Goal: Transaction & Acquisition: Download file/media

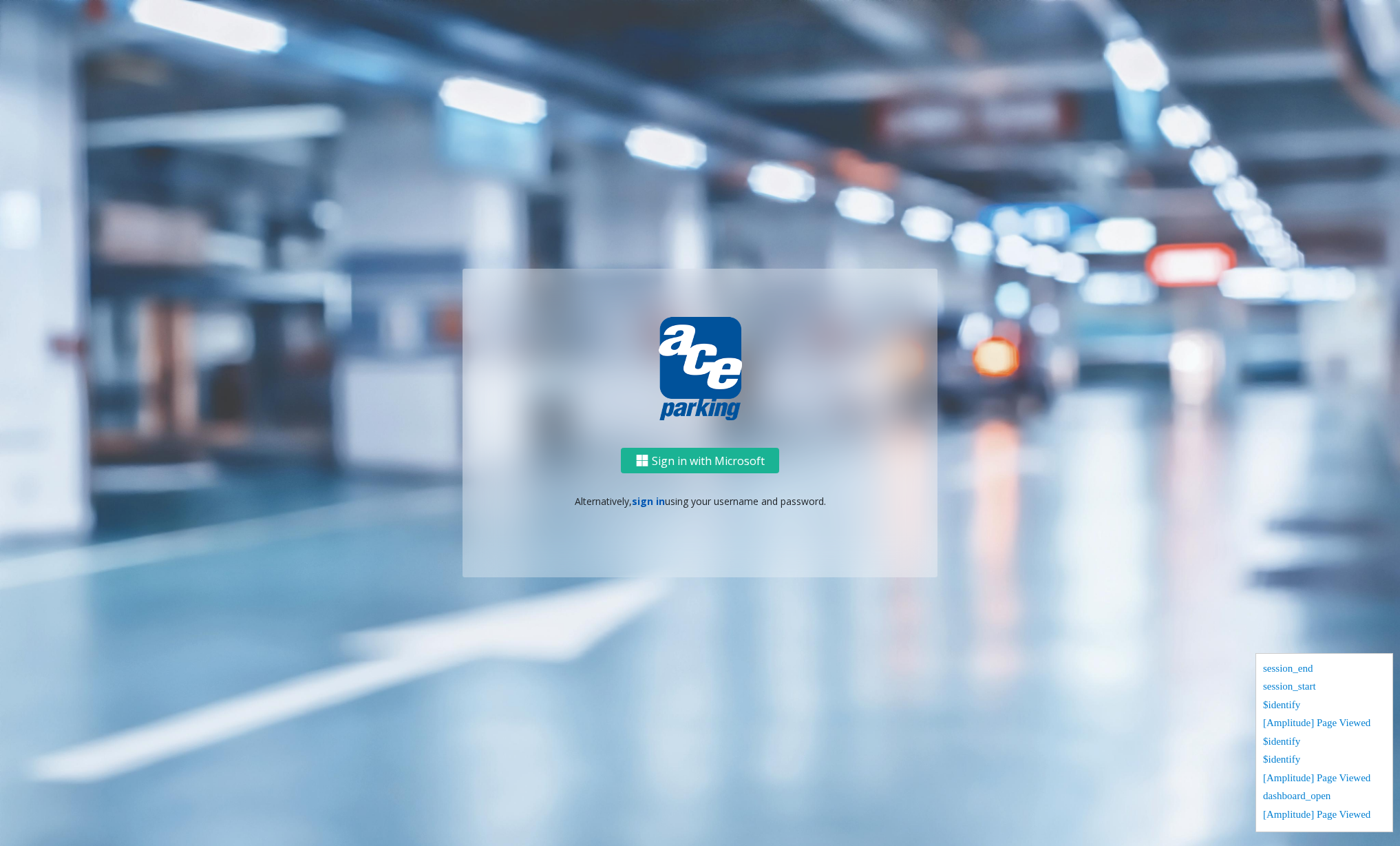
click at [646, 505] on link "sign in" at bounding box center [649, 501] width 33 height 13
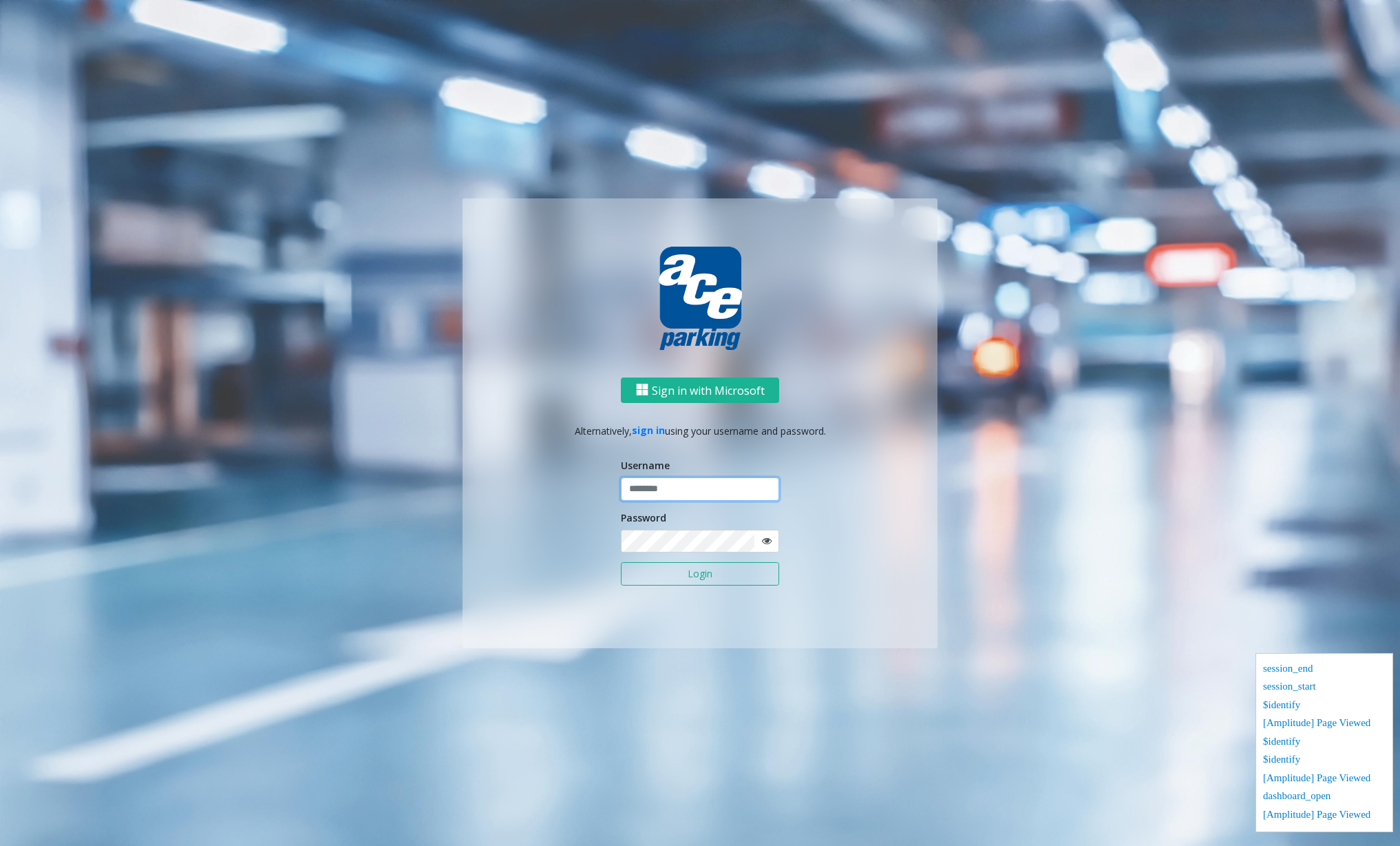
click at [663, 493] on input "text" at bounding box center [700, 489] width 158 height 24
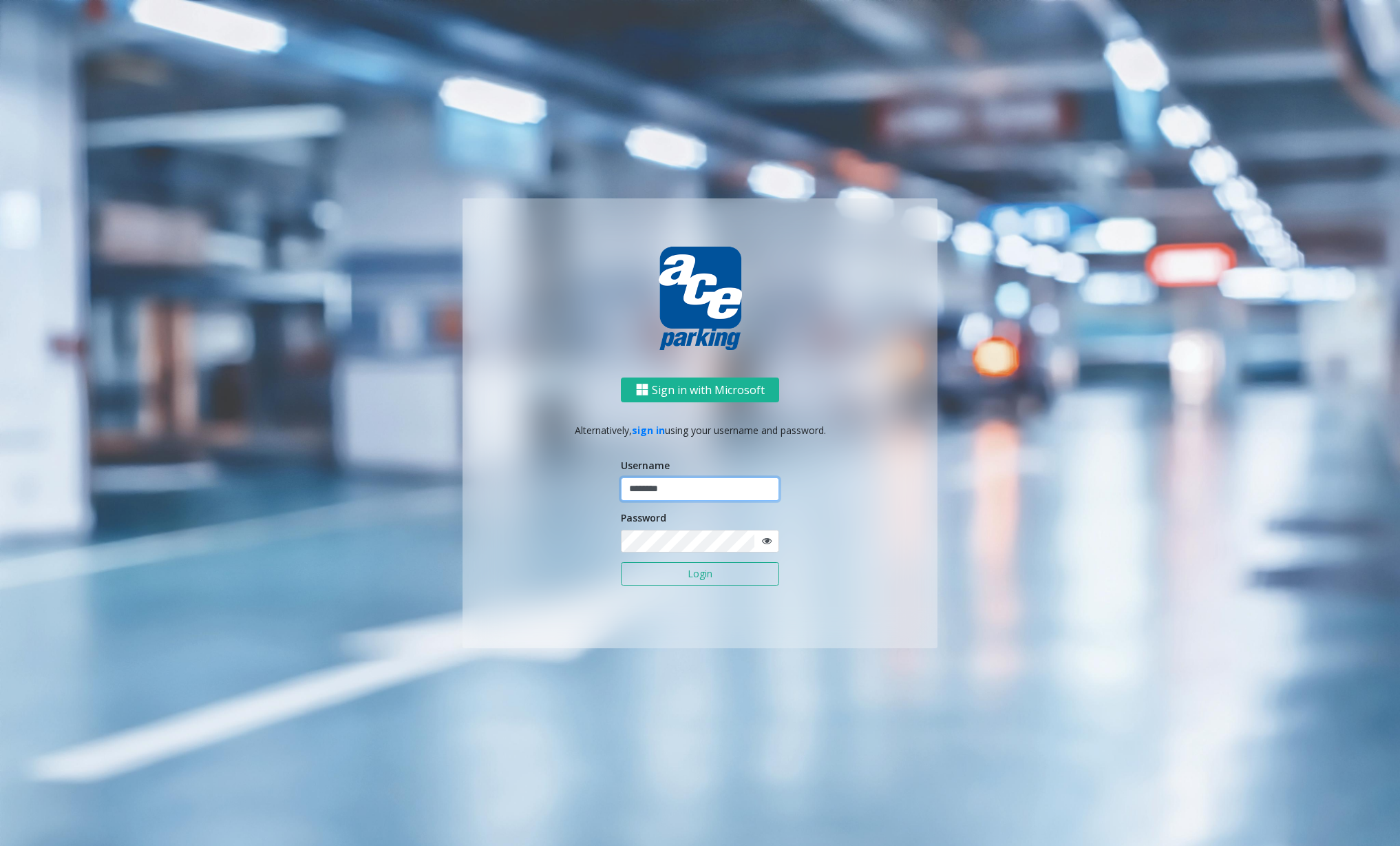
type input "********"
click at [689, 569] on button "Login" at bounding box center [700, 573] width 158 height 24
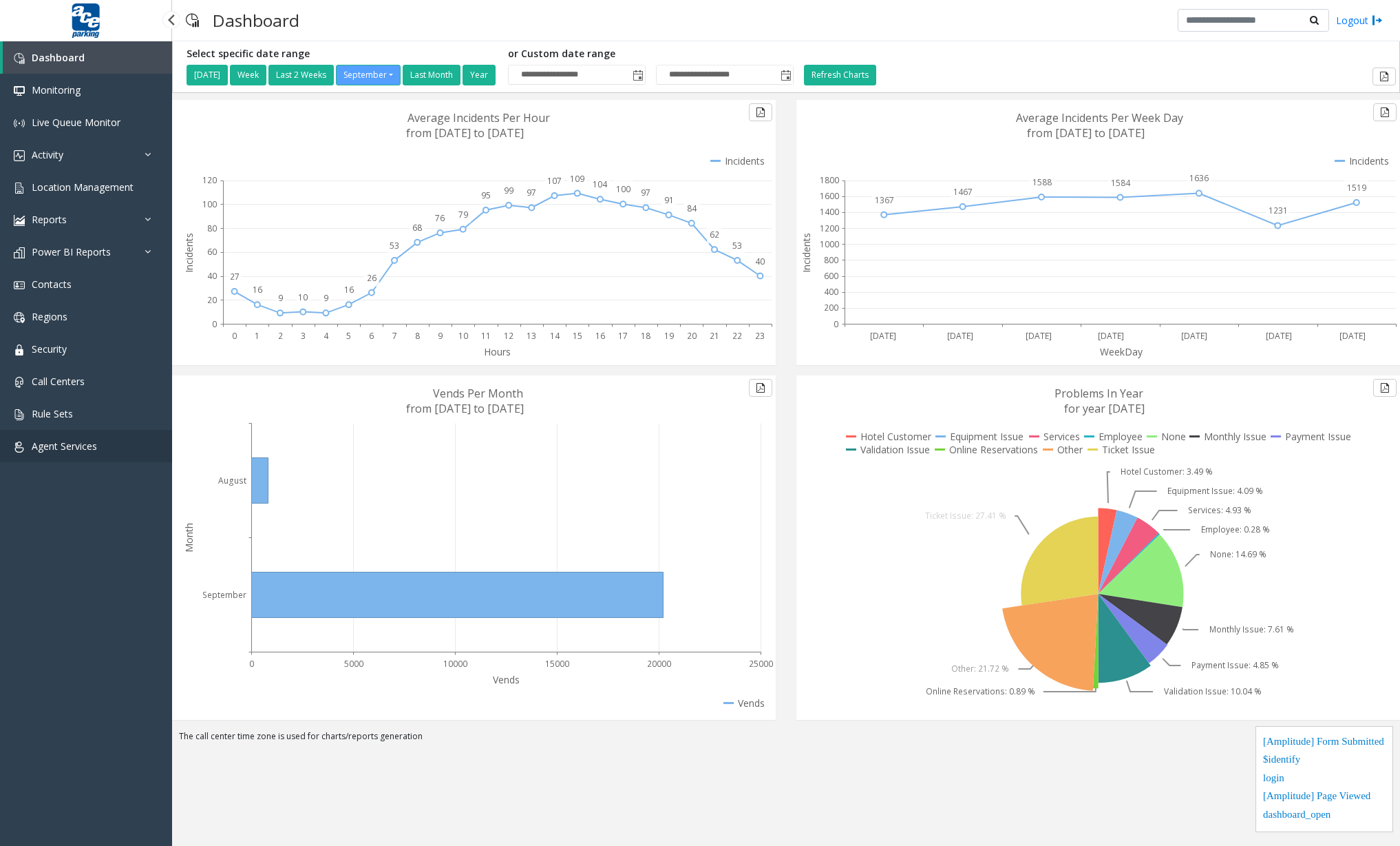
click at [82, 440] on span "Agent Services" at bounding box center [64, 446] width 66 height 13
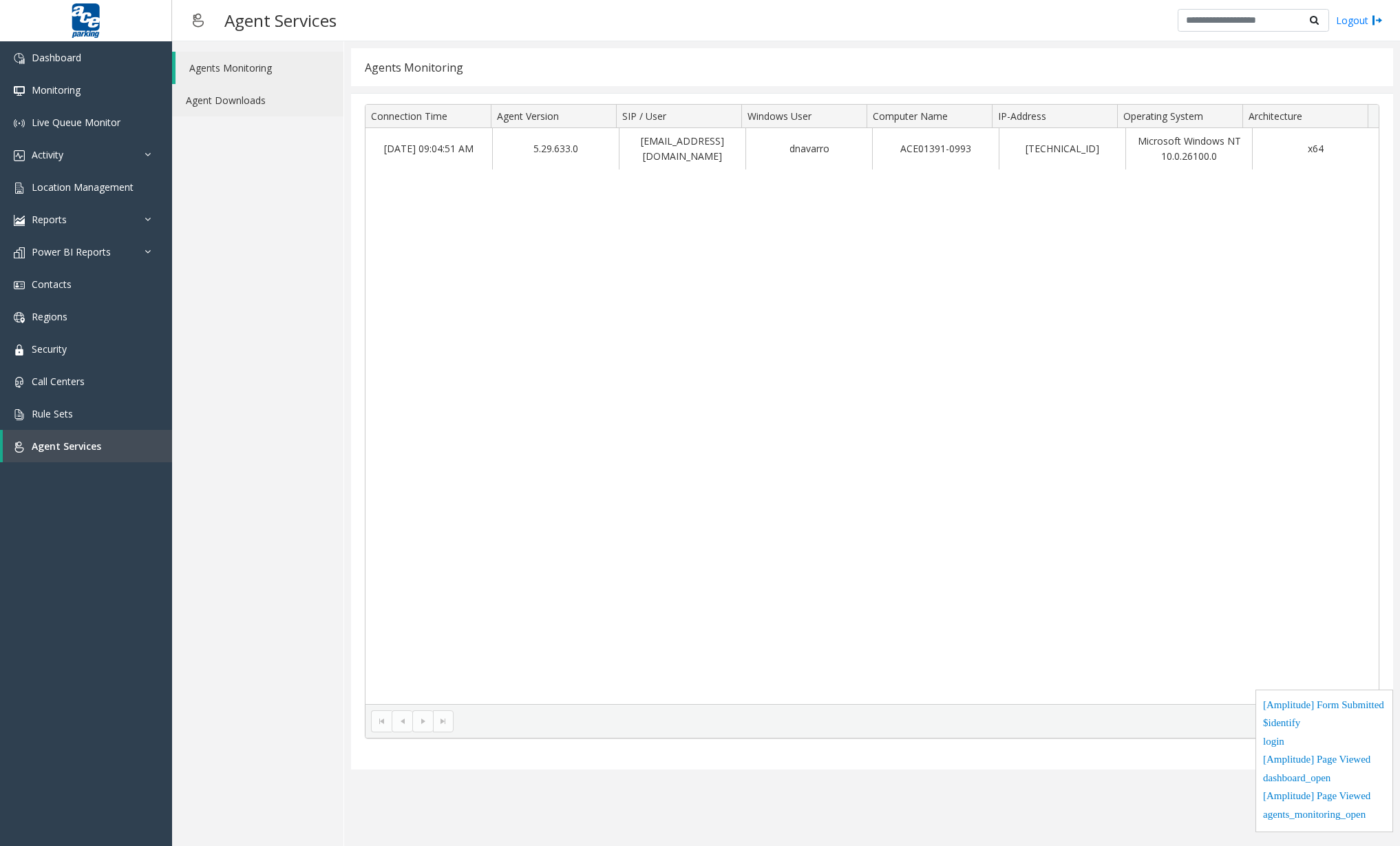
click at [255, 100] on link "Agent Downloads" at bounding box center [258, 100] width 171 height 32
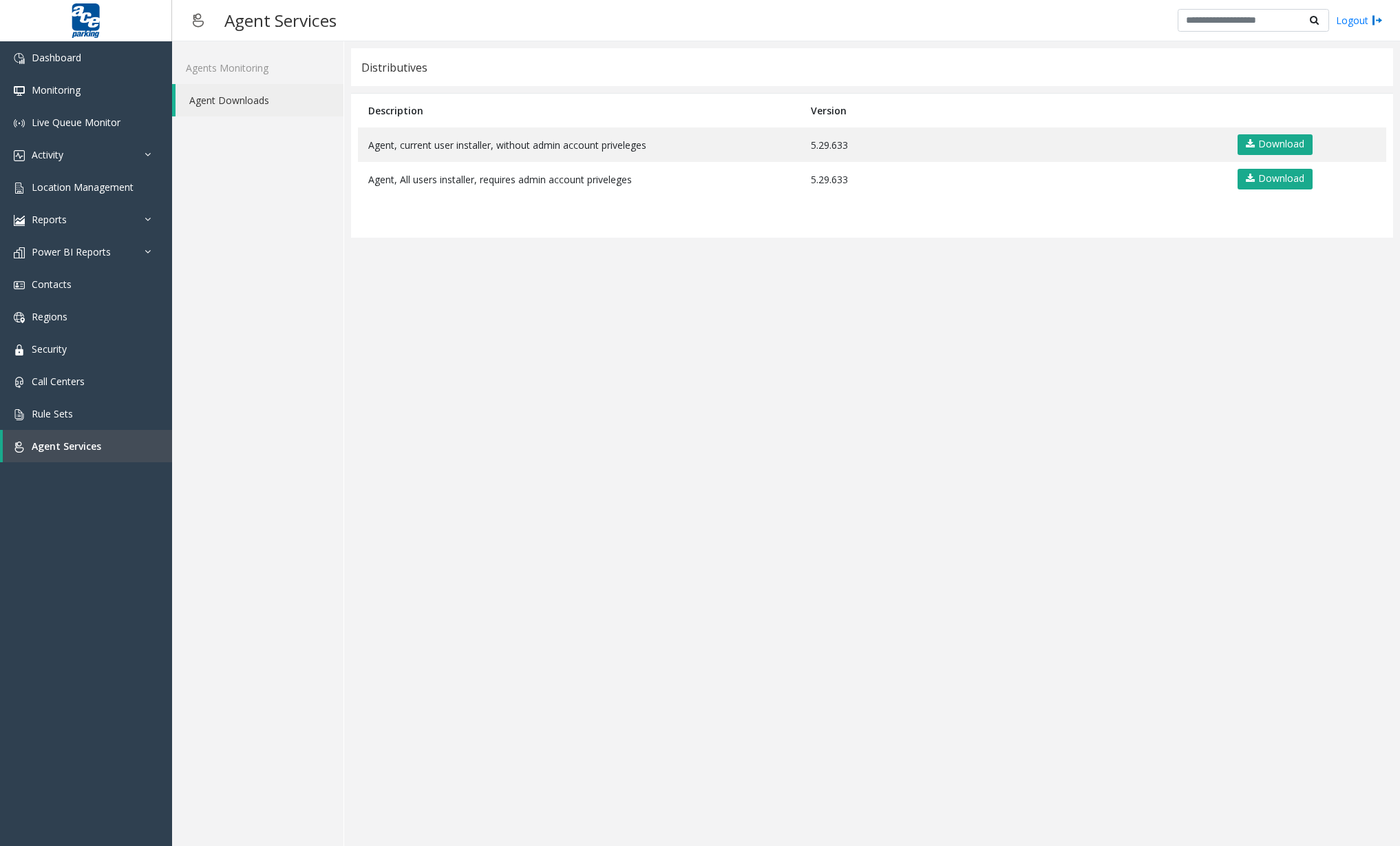
click at [621, 545] on app-distributives "Distributives Description Version Agent, current user installer, without admin …" at bounding box center [872, 444] width 1043 height 791
drag, startPoint x: 1381, startPoint y: 458, endPoint x: 1371, endPoint y: 449, distance: 13.5
click at [1379, 455] on app-distributives "Distributives Description Version Agent, current user installer, without admin …" at bounding box center [872, 444] width 1043 height 791
click at [1285, 148] on link "Download" at bounding box center [1275, 144] width 75 height 21
click at [694, 537] on app-distributives "Distributives Description Version Agent, current user installer, without admin …" at bounding box center [872, 444] width 1043 height 791
